Goal: Information Seeking & Learning: Learn about a topic

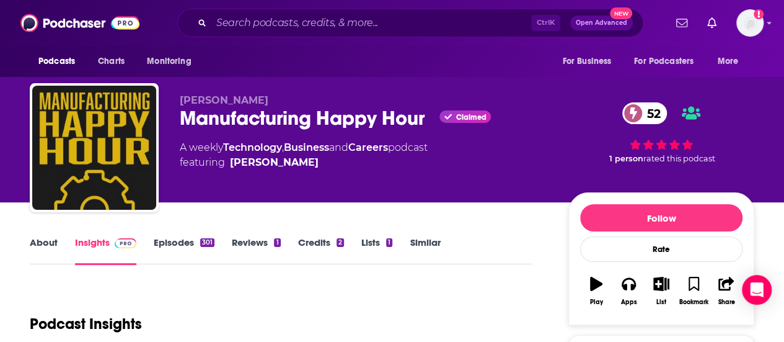
click at [35, 234] on div "About Insights Episodes 301 Reviews 1 Credits 2 Lists 1 Similar" at bounding box center [281, 249] width 503 height 30
click at [43, 246] on link "About" at bounding box center [44, 250] width 28 height 29
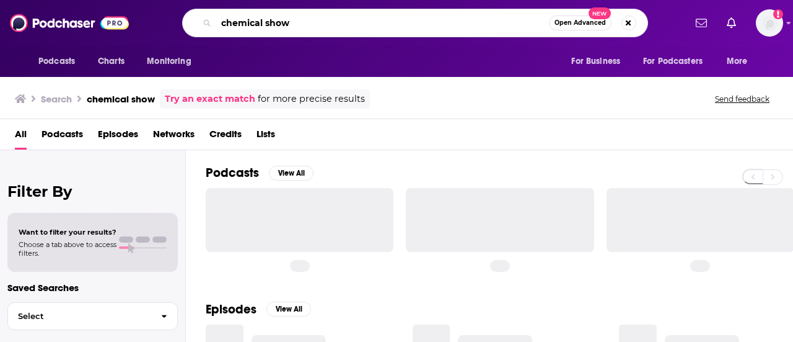
click at [425, 20] on input "chemical show" at bounding box center [382, 23] width 333 height 20
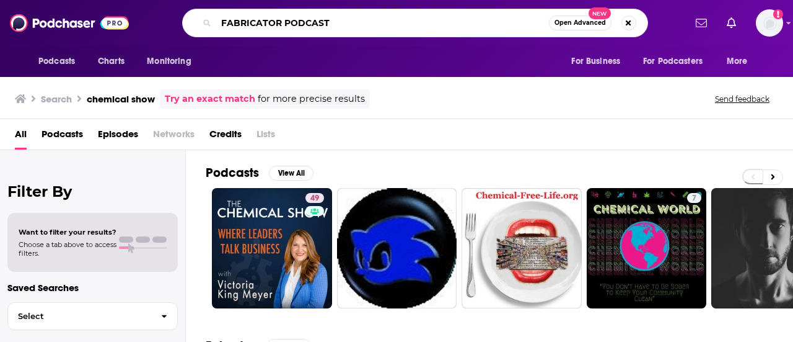
type input "FABRICATOR PODCAST"
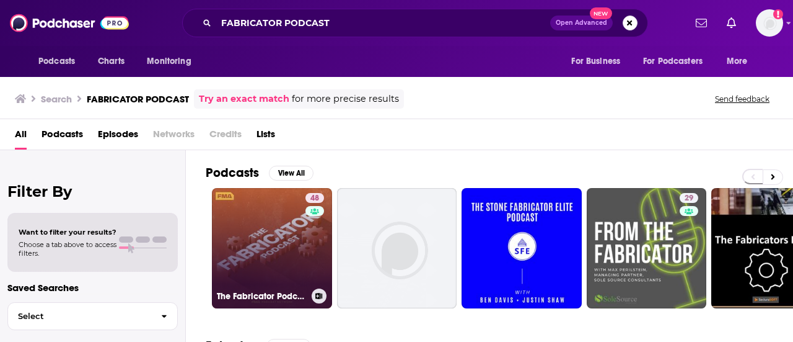
click at [298, 252] on link "48 The Fabricator Podcast" at bounding box center [272, 248] width 120 height 120
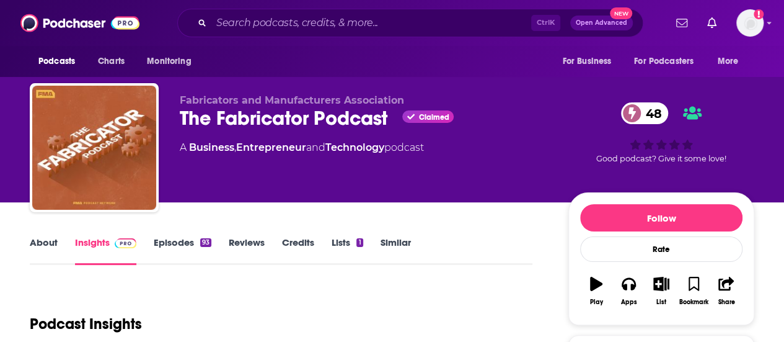
scroll to position [143, 0]
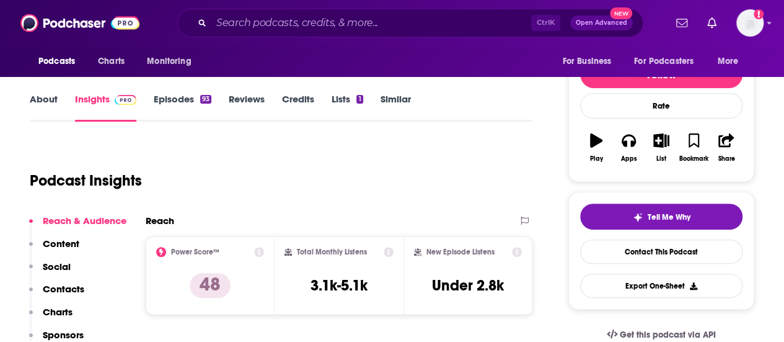
click at [175, 97] on link "Episodes 93" at bounding box center [183, 107] width 58 height 29
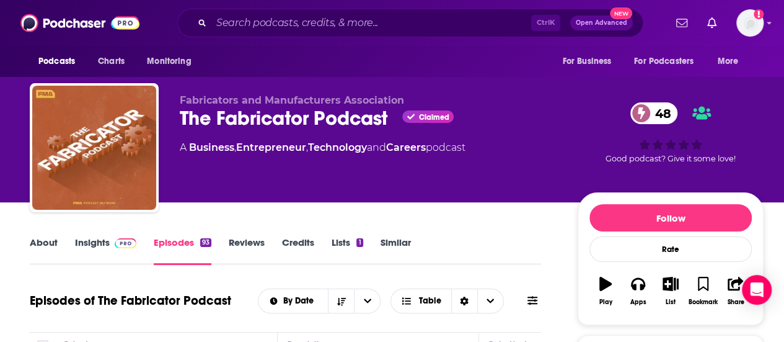
click at [47, 251] on link "About" at bounding box center [44, 250] width 28 height 29
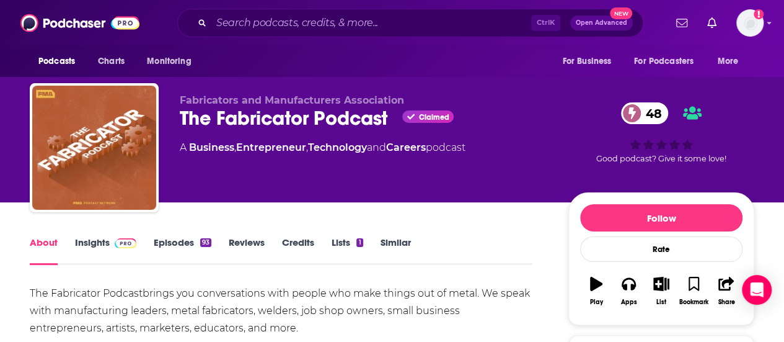
scroll to position [131, 0]
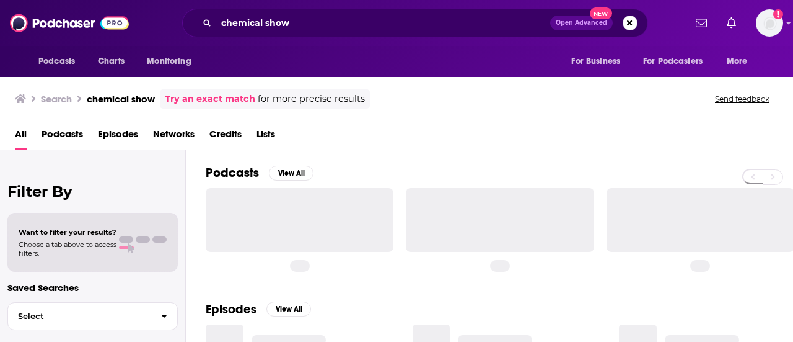
click at [399, 12] on div "chemical show Open Advanced New" at bounding box center [415, 23] width 466 height 29
drag, startPoint x: 399, startPoint y: 12, endPoint x: 398, endPoint y: 20, distance: 8.2
click at [398, 20] on div "chemical show Open Advanced New" at bounding box center [415, 23] width 466 height 29
click at [398, 20] on input "chemical show" at bounding box center [383, 23] width 334 height 20
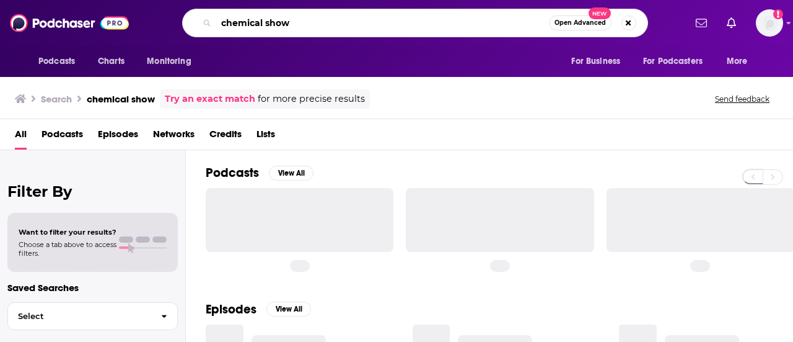
click at [398, 20] on input "chemical show" at bounding box center [382, 23] width 333 height 20
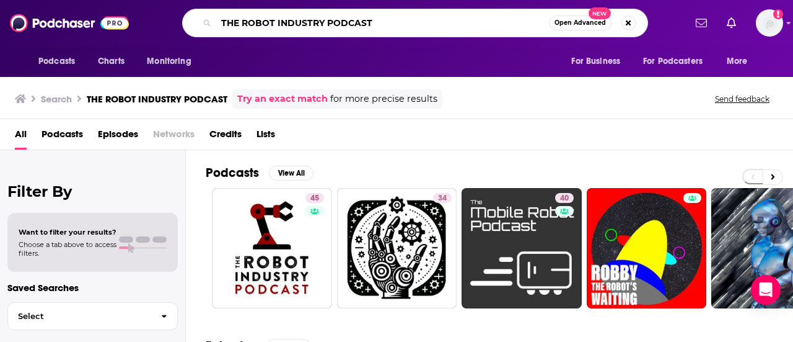
click at [479, 19] on input "THE ROBOT INDUSTRY PODCAST" at bounding box center [382, 23] width 333 height 20
type input "CLEANTECH TALK"
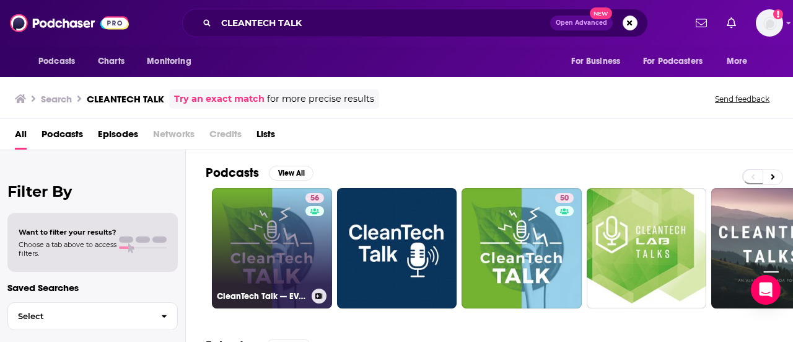
click at [240, 236] on link "56 CleanTech Talk — EVs, Solar, Batteries, AI, Tesla" at bounding box center [272, 248] width 120 height 120
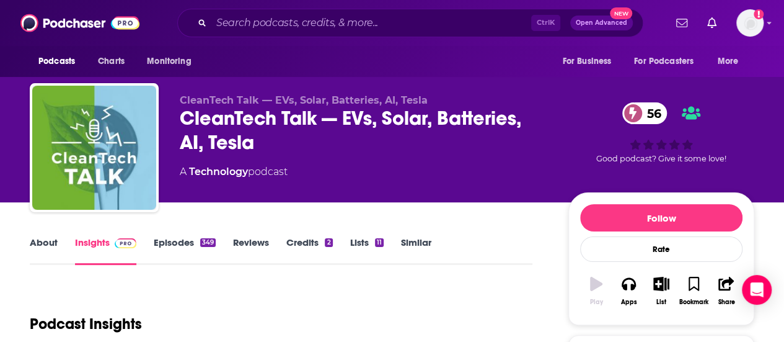
scroll to position [84, 0]
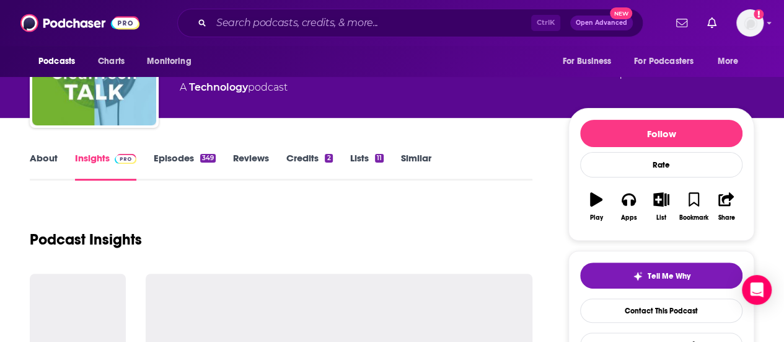
click at [175, 158] on link "Episodes 349" at bounding box center [185, 166] width 62 height 29
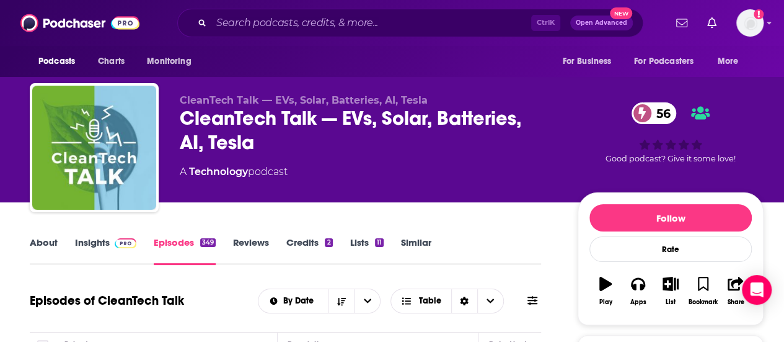
click at [105, 240] on link "Insights" at bounding box center [105, 250] width 61 height 29
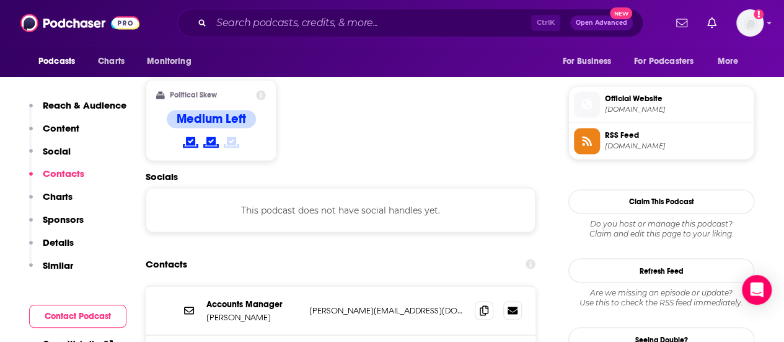
scroll to position [974, 0]
